Goal: Information Seeking & Learning: Learn about a topic

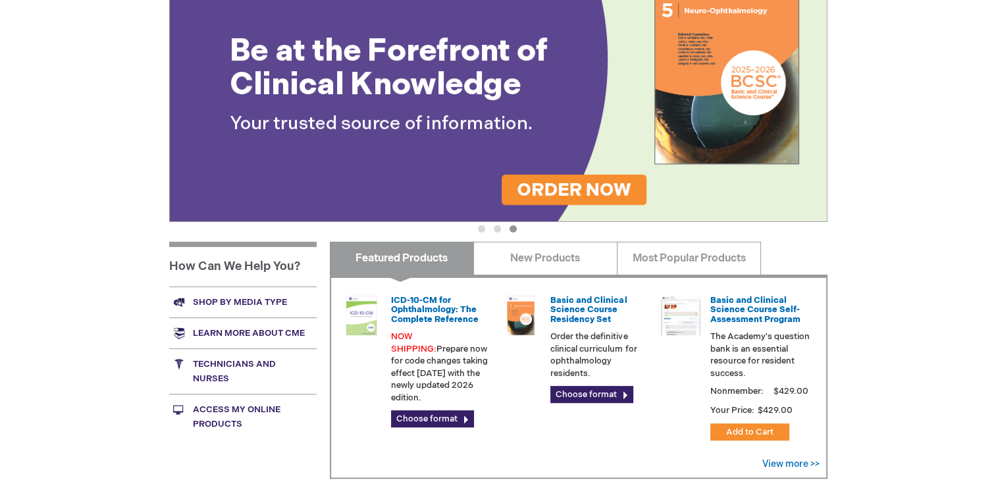
scroll to position [329, 0]
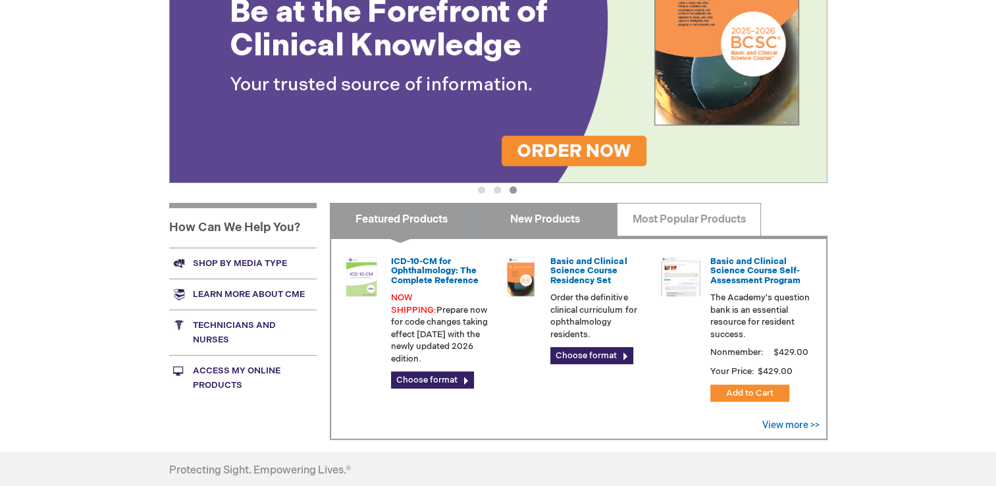
click at [564, 218] on link "New Products" at bounding box center [545, 219] width 144 height 33
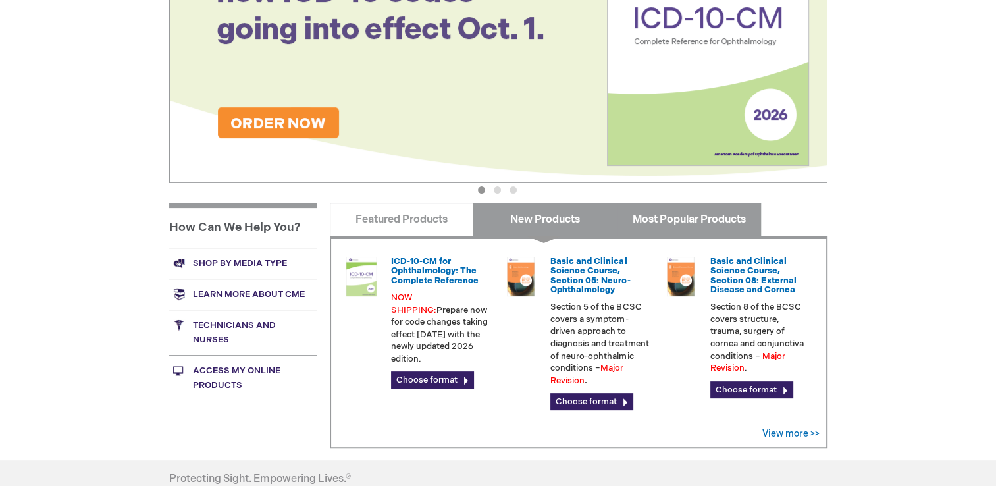
click at [666, 215] on link "Most Popular Products" at bounding box center [689, 219] width 144 height 33
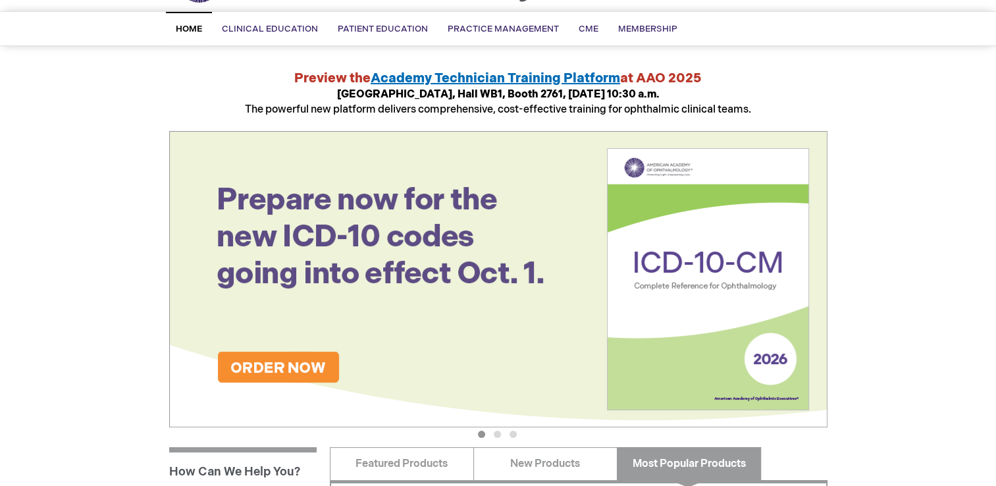
scroll to position [0, 0]
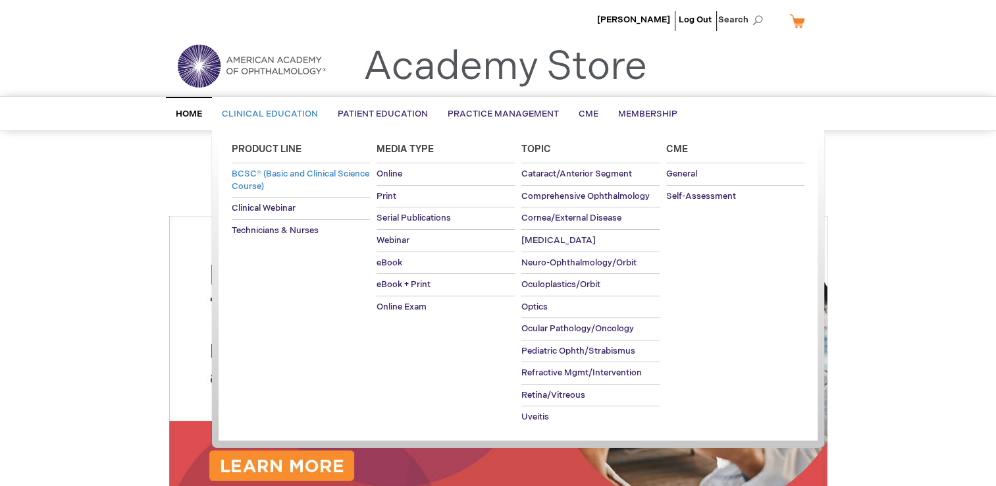
click at [337, 178] on link "BCSC® (Basic and Clinical Science Course)" at bounding box center [301, 180] width 138 height 34
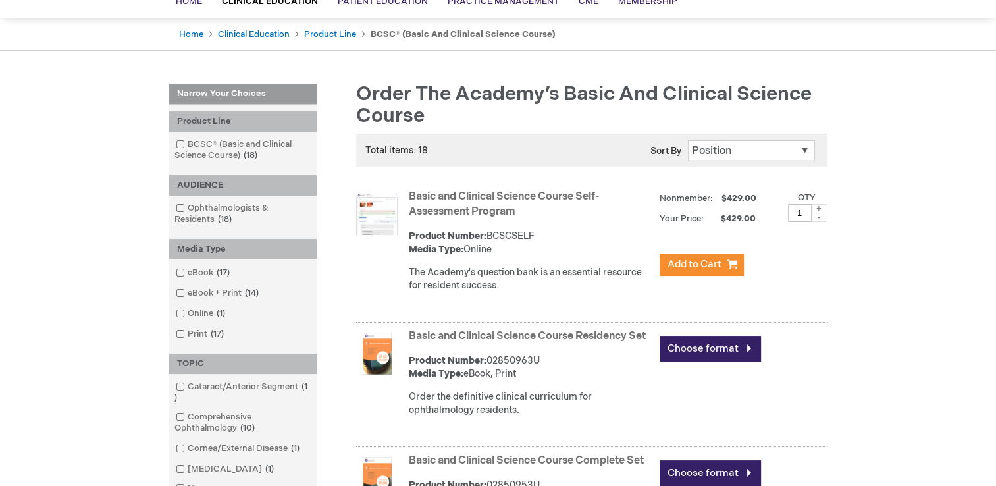
scroll to position [132, 0]
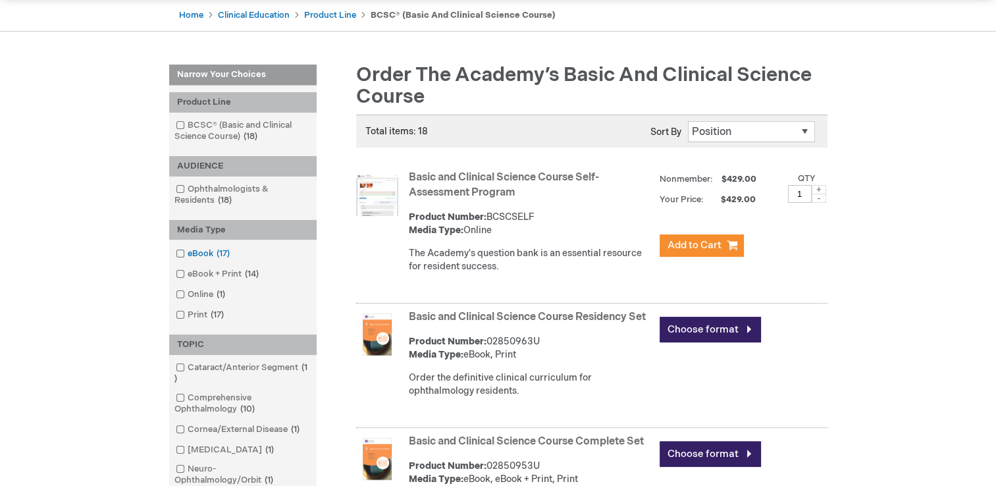
click at [188, 254] on span at bounding box center [188, 253] width 0 height 11
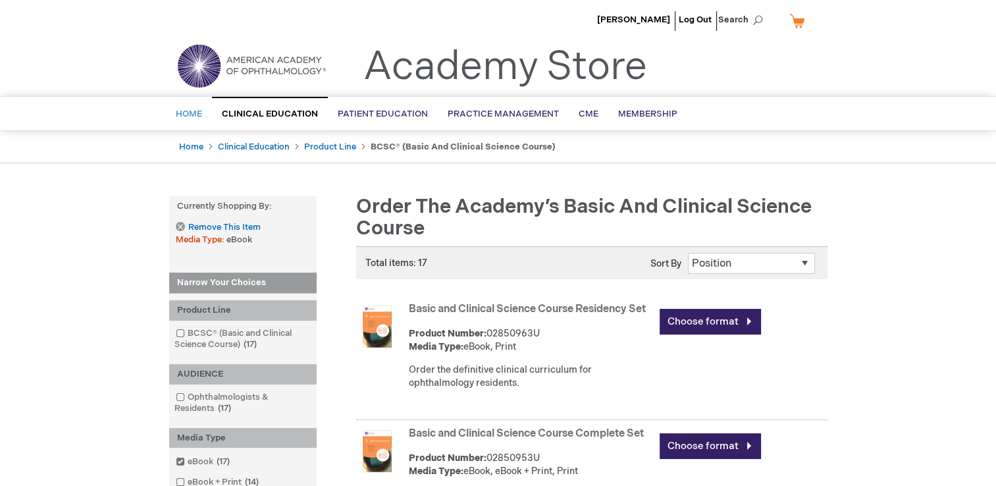
click at [190, 110] on span "Home" at bounding box center [189, 114] width 26 height 11
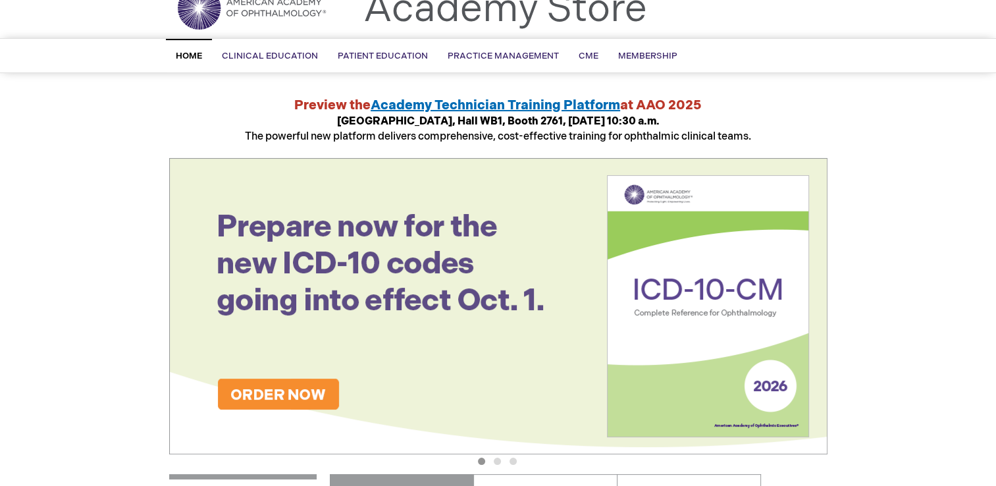
scroll to position [41, 0]
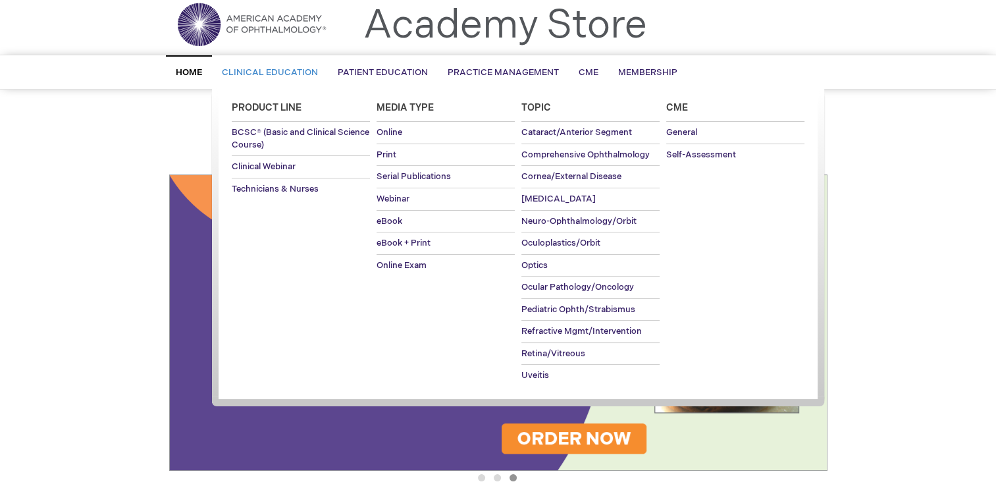
click at [252, 70] on span "Clinical Education" at bounding box center [270, 72] width 96 height 11
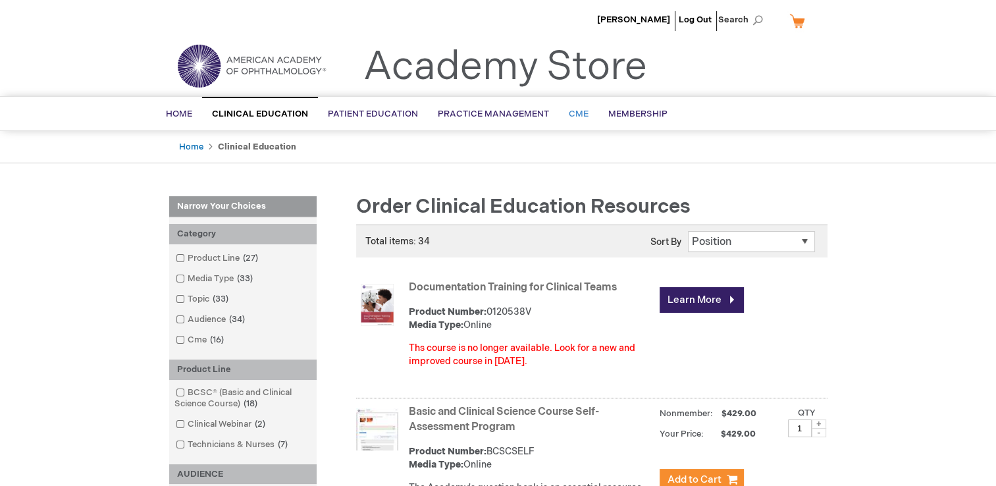
click at [574, 109] on span "CME" at bounding box center [579, 114] width 20 height 11
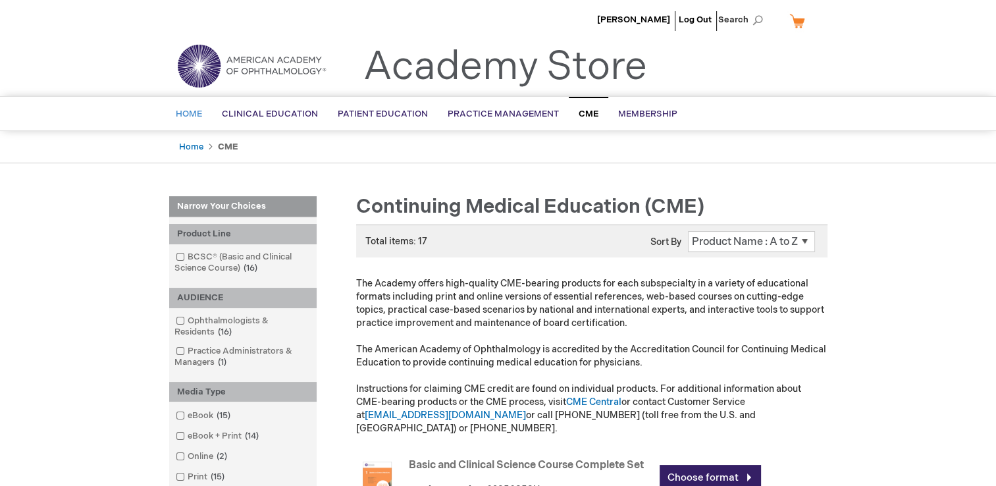
click at [179, 117] on span "Home" at bounding box center [189, 114] width 26 height 11
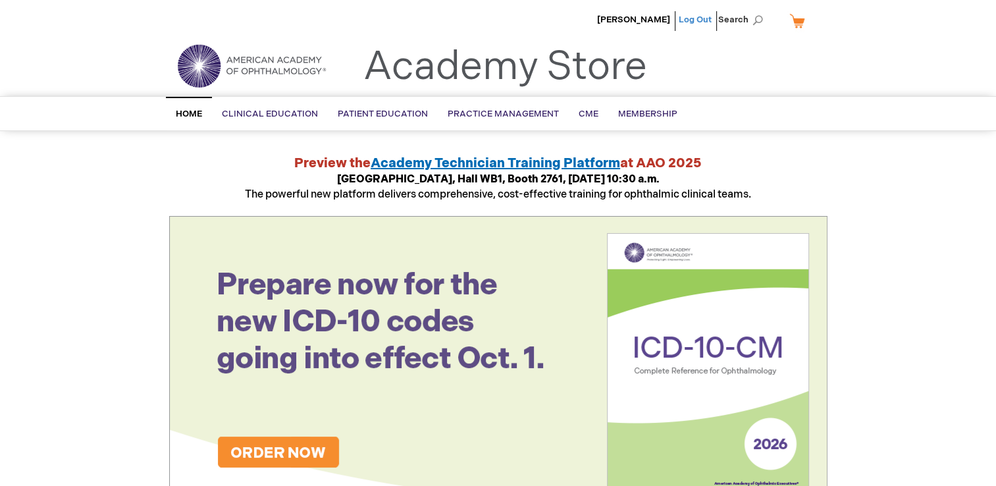
click at [706, 22] on link "Log Out" at bounding box center [695, 19] width 33 height 11
